Goal: Navigation & Orientation: Find specific page/section

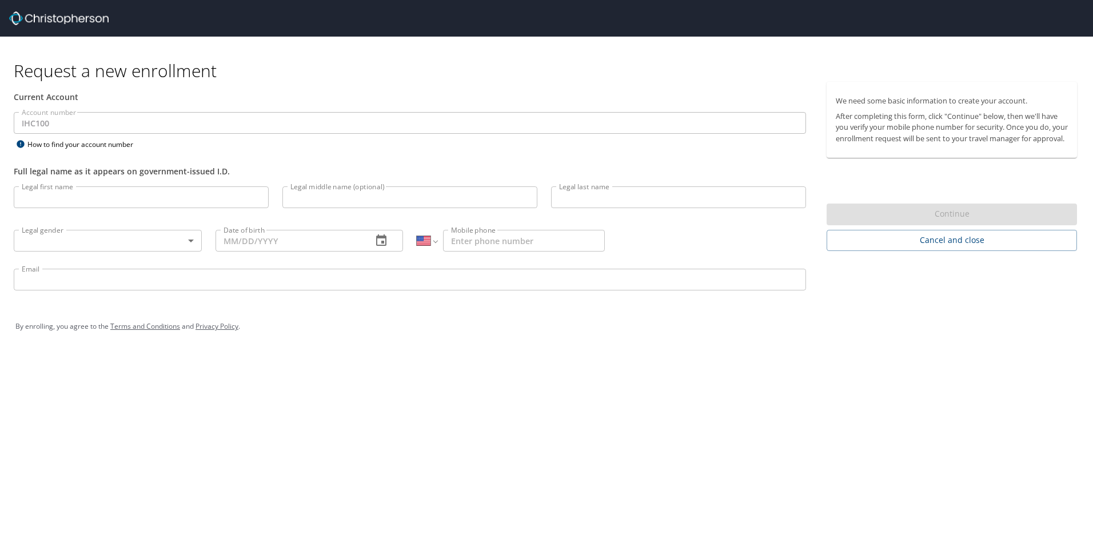
select select "US"
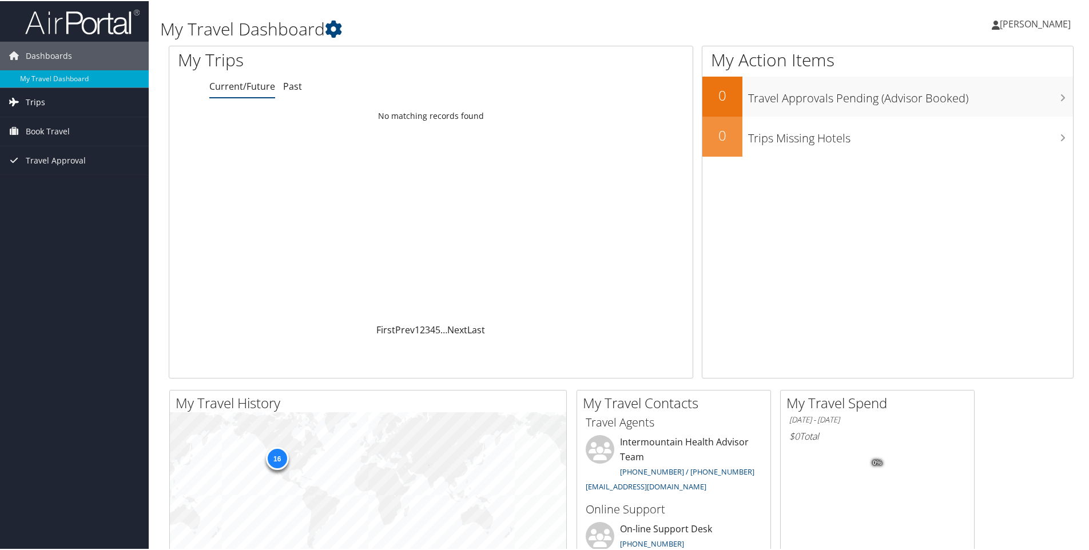
click at [51, 104] on link "Trips" at bounding box center [74, 101] width 149 height 29
click at [51, 122] on link "Current/Future Trips" at bounding box center [74, 124] width 149 height 17
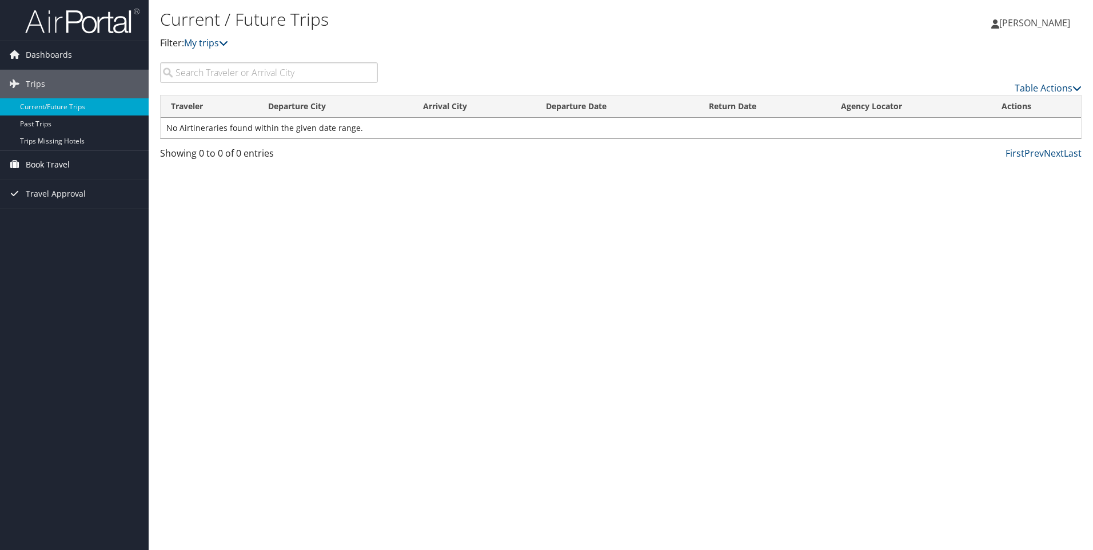
click at [43, 165] on span "Book Travel" at bounding box center [48, 164] width 44 height 29
click at [52, 226] on link "Book/Manage Online Trips" at bounding box center [74, 221] width 149 height 17
